Goal: Information Seeking & Learning: Learn about a topic

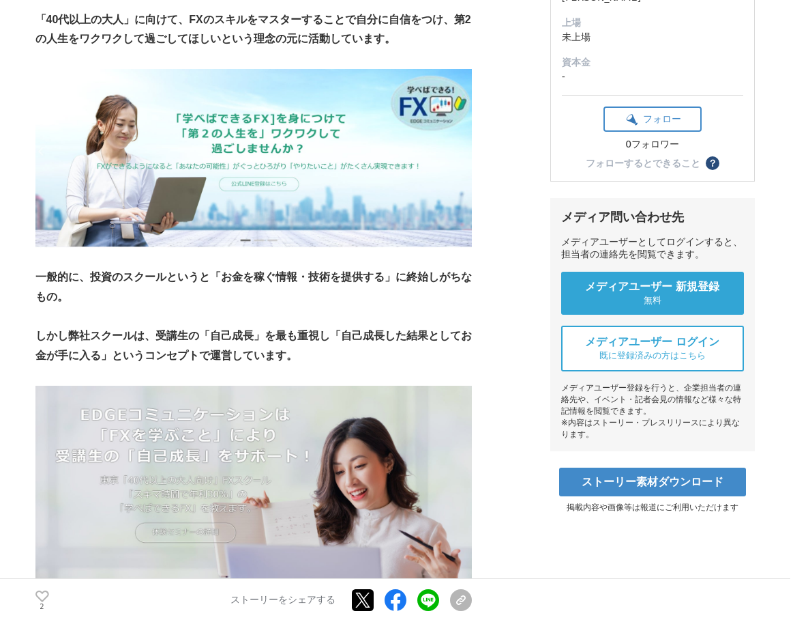
scroll to position [341, 0]
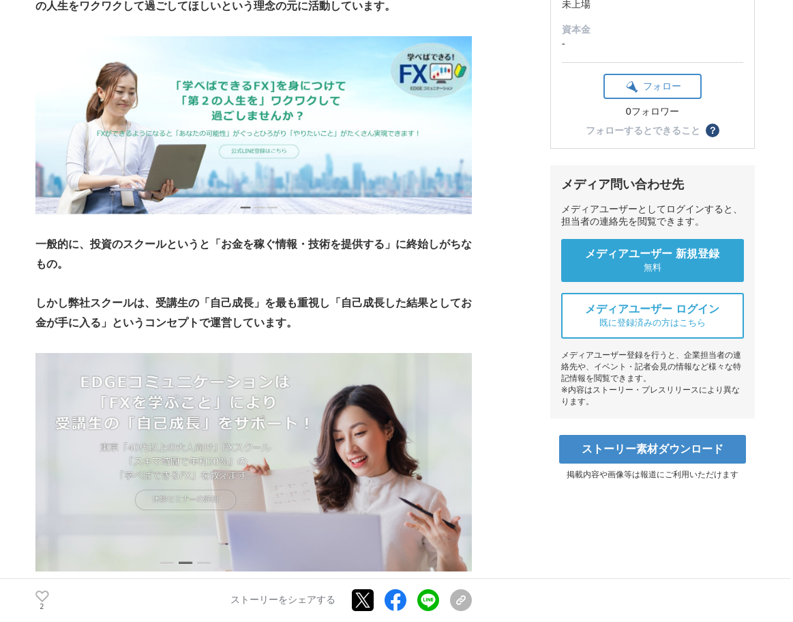
drag, startPoint x: 380, startPoint y: 225, endPoint x: 386, endPoint y: 219, distance: 8.7
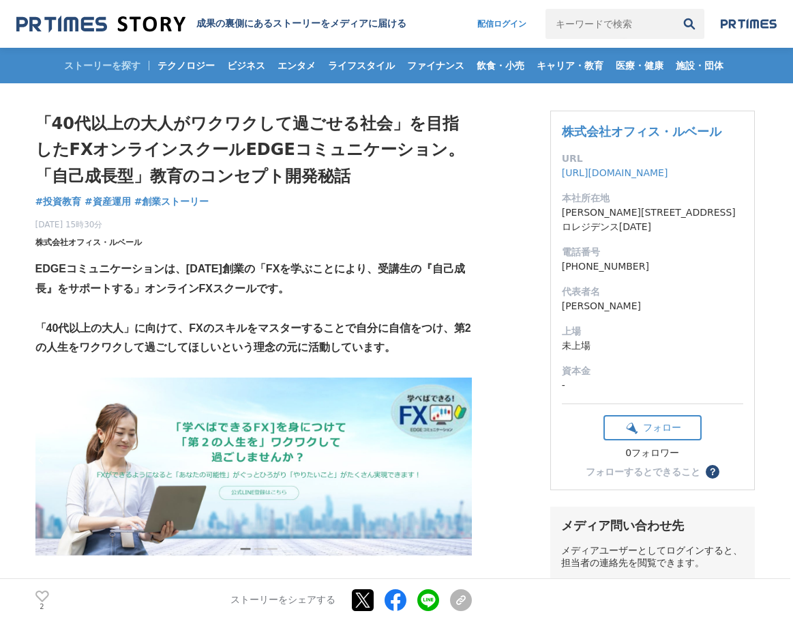
drag, startPoint x: 153, startPoint y: 239, endPoint x: 36, endPoint y: 237, distance: 116.7
click at [36, 237] on div "[DATE] 15時30分 株式会社オフィス・ルベール 2" at bounding box center [253, 230] width 437 height 35
copy span "株式会社オフィス・ルベール"
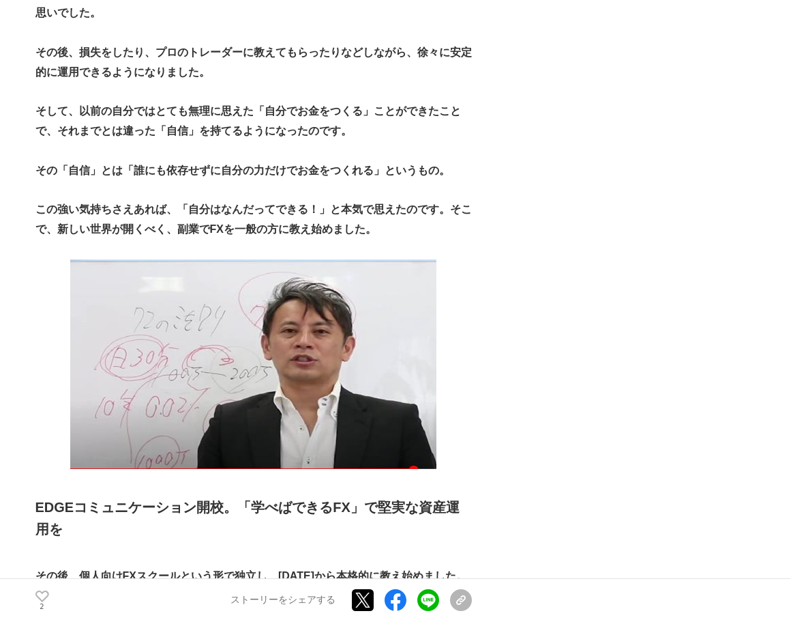
scroll to position [2047, 0]
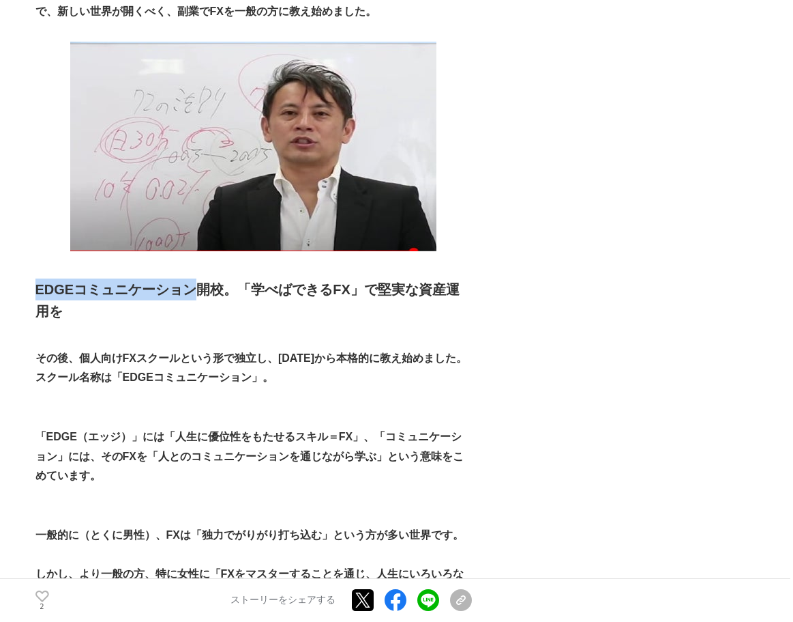
drag, startPoint x: 196, startPoint y: 293, endPoint x: 36, endPoint y: 287, distance: 159.8
click at [36, 287] on strong "EDGEコミュニケーション開校。「学べばできるFX」で堅実な資産運用を" at bounding box center [247, 300] width 424 height 37
copy strong "EDGEコミュニケーション"
